Goal: Transaction & Acquisition: Purchase product/service

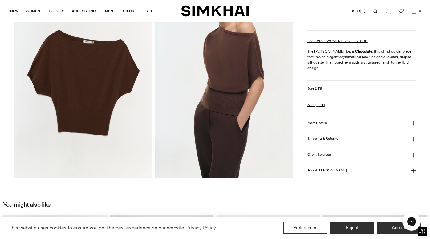
scroll to position [478, 0]
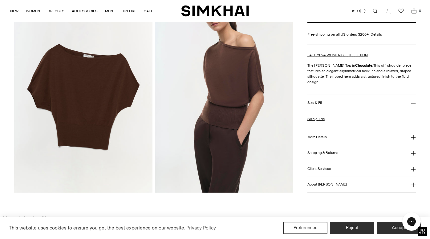
click at [325, 137] on h3 "More Details" at bounding box center [316, 137] width 19 height 4
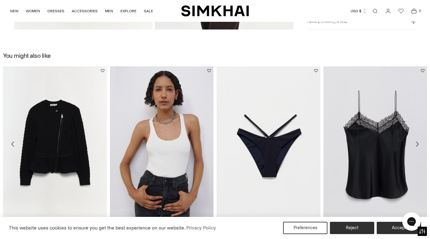
scroll to position [617, 0]
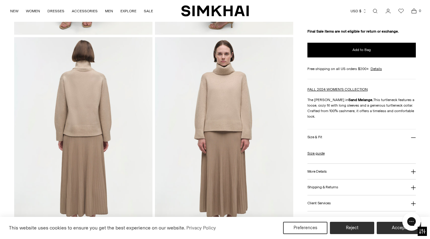
scroll to position [218, 0]
click at [316, 153] on link "Size guide" at bounding box center [315, 154] width 17 height 6
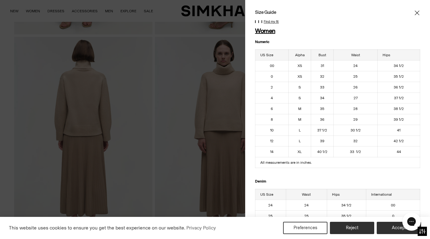
click at [419, 15] on icon "Close" at bounding box center [416, 13] width 5 height 6
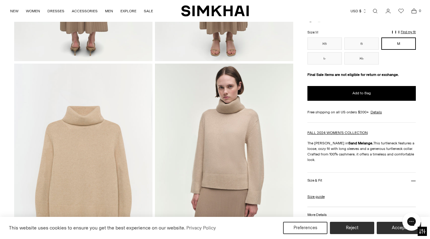
scroll to position [379, 0]
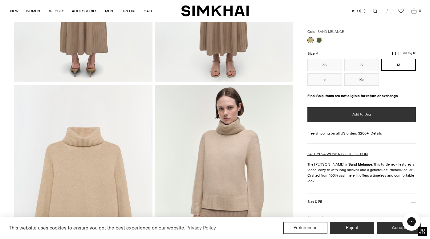
click at [346, 112] on button "Add to Bag" at bounding box center [361, 114] width 108 height 15
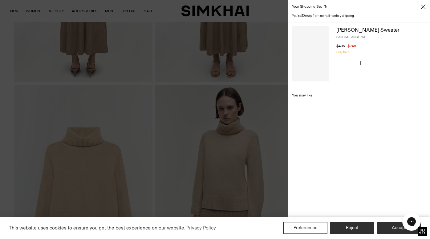
click at [413, 10] on div "Your shopping bag 1" at bounding box center [359, 7] width 142 height 14
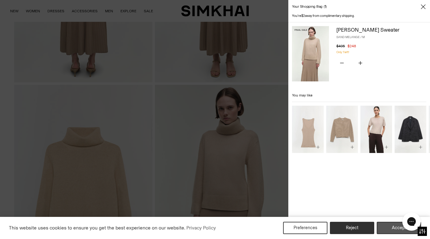
click at [383, 226] on button "Accept" at bounding box center [398, 228] width 44 height 12
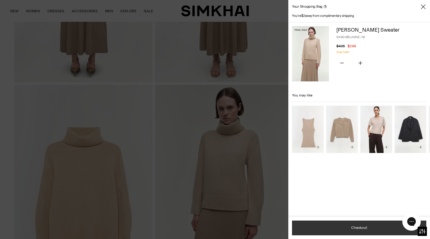
click at [347, 225] on button "Checkout" at bounding box center [359, 228] width 134 height 15
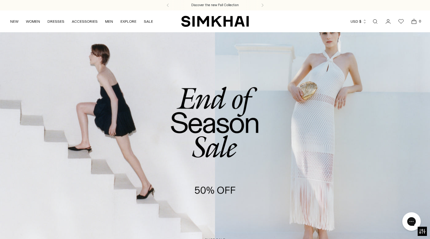
click at [374, 24] on link "Open search modal" at bounding box center [375, 21] width 12 height 12
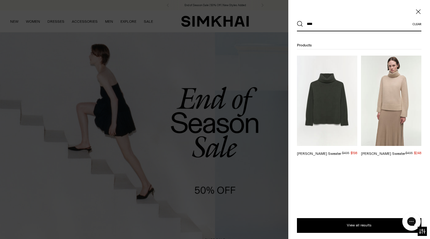
type input "****"
click at [331, 103] on img at bounding box center [327, 101] width 60 height 90
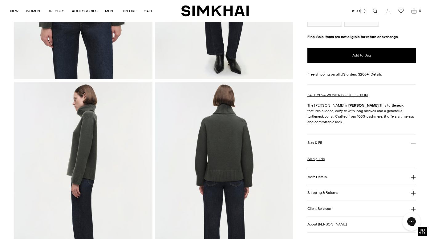
scroll to position [180, 0]
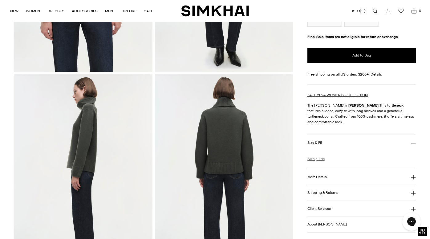
click at [315, 156] on link "Size guide" at bounding box center [315, 159] width 17 height 6
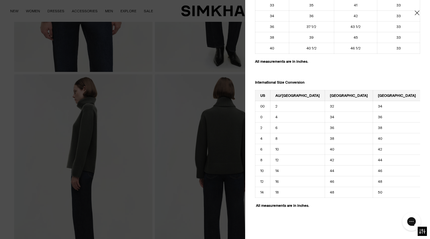
scroll to position [705, 0]
click at [417, 10] on div "Size Guide Women Numeric US Size Alpha Bust Waist Hips 00 XS 31 24 34 1/2 0 XS …" at bounding box center [337, 119] width 185 height 239
click at [416, 14] on icon "Close" at bounding box center [416, 13] width 5 height 6
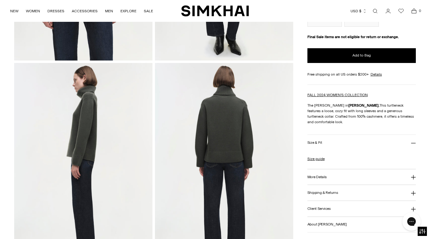
scroll to position [201, 0]
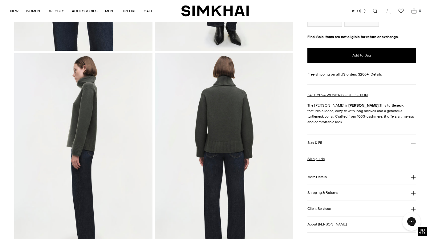
click at [317, 141] on h3 "Size & Fit" at bounding box center [314, 143] width 15 height 4
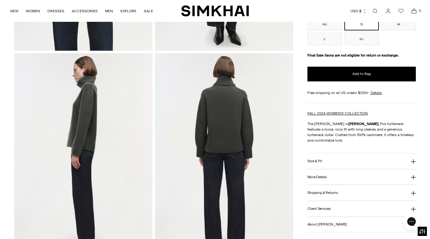
click at [322, 130] on p "The [PERSON_NAME] in [GEOGRAPHIC_DATA]. This turtleneck features a loose, cozy …" at bounding box center [361, 132] width 108 height 22
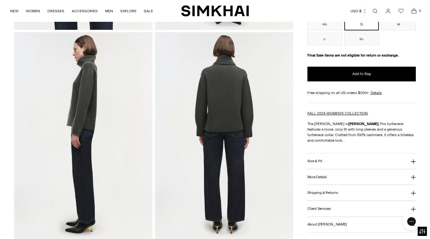
scroll to position [225, 0]
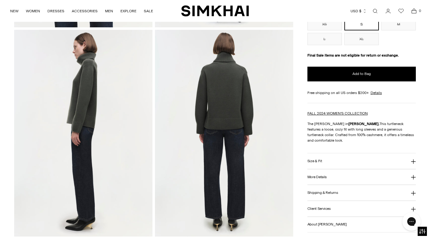
click at [320, 175] on h3 "More Details" at bounding box center [316, 177] width 19 height 4
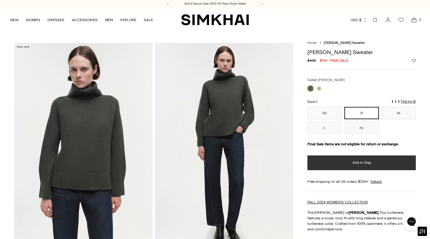
scroll to position [0, 0]
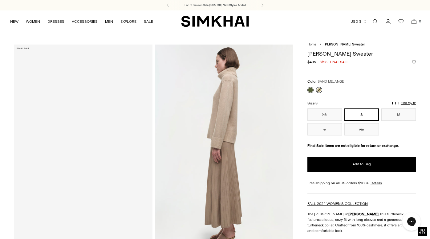
click at [319, 88] on link at bounding box center [319, 90] width 6 height 6
